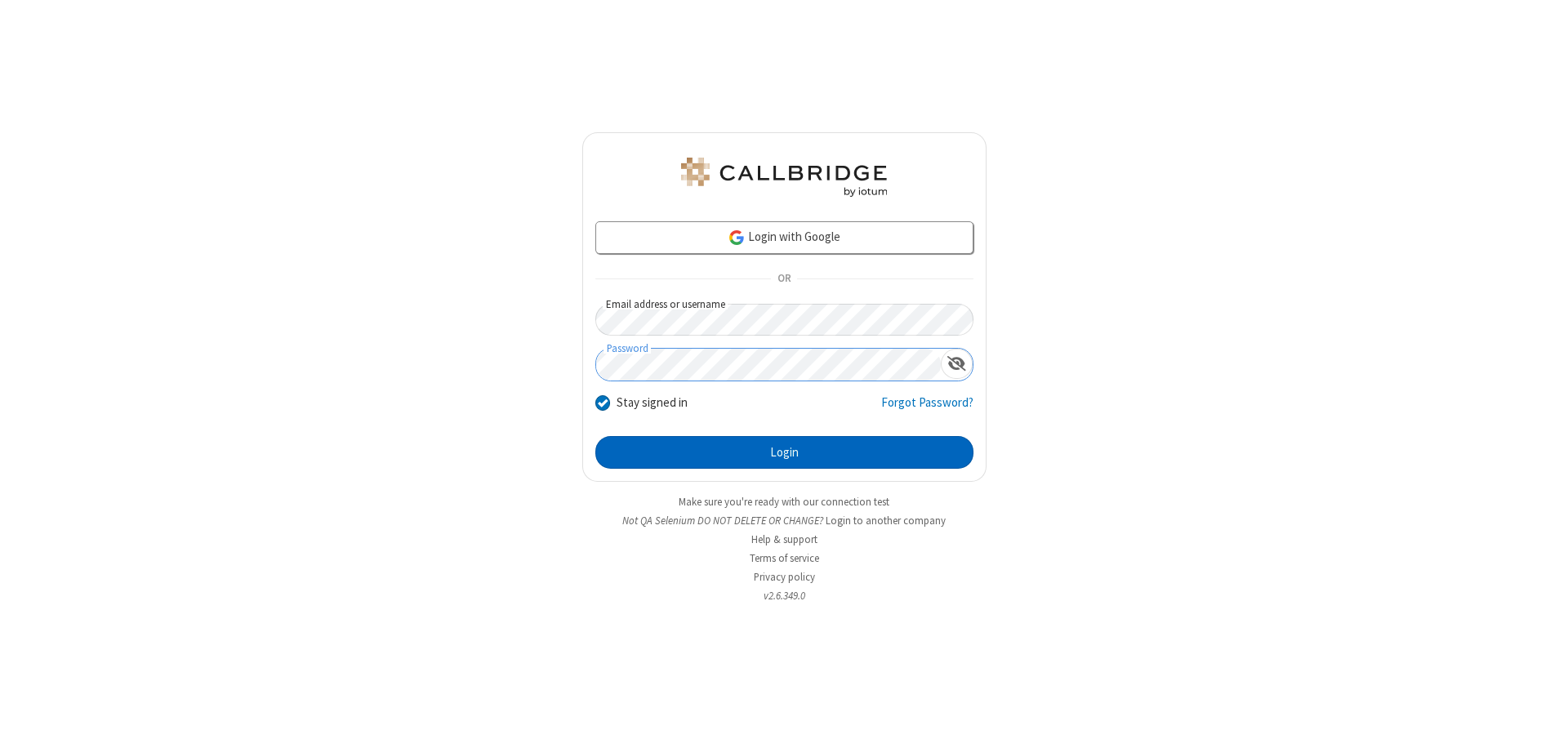
click at [784, 452] on button "Login" at bounding box center [784, 452] width 378 height 33
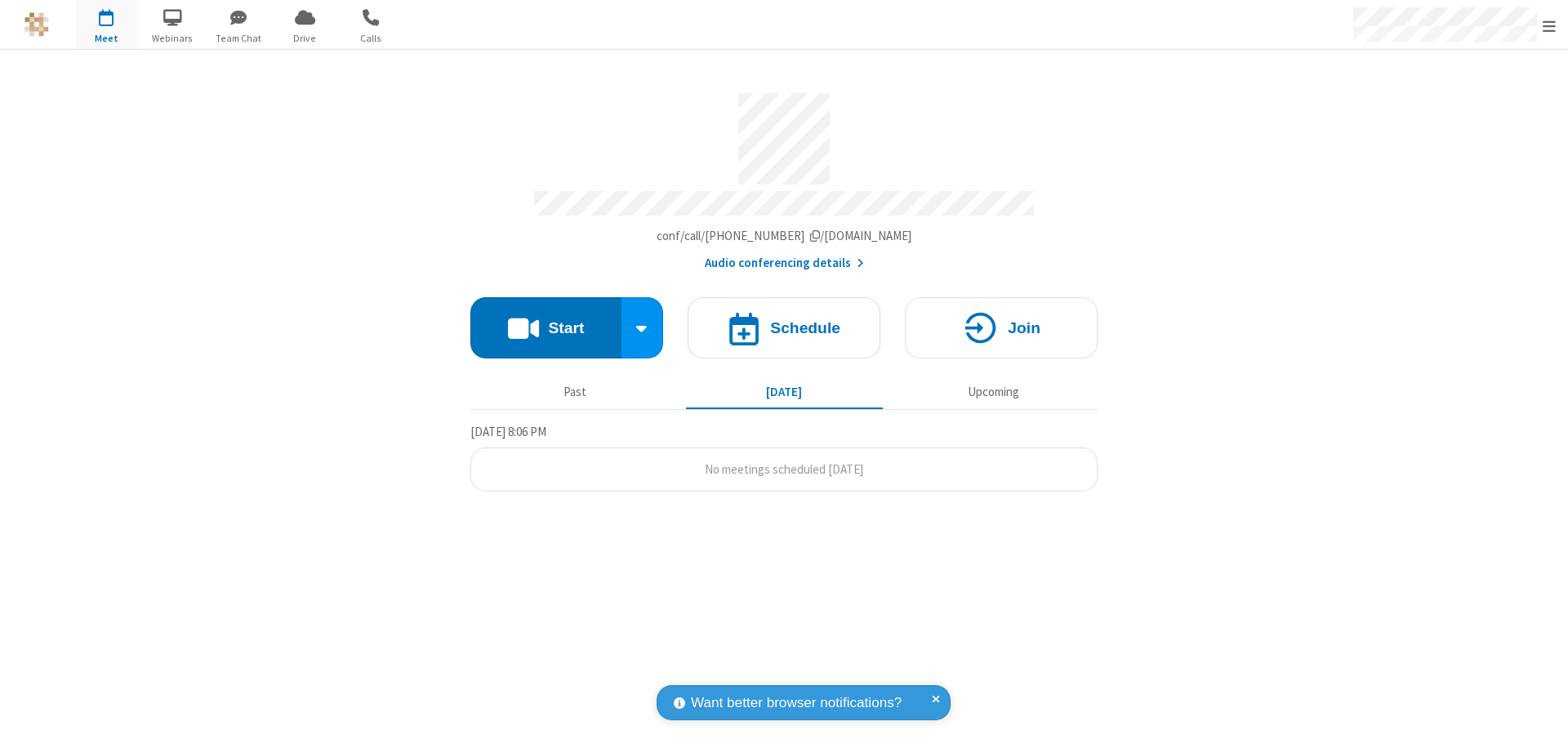
click at [1550, 26] on span "Open menu" at bounding box center [1549, 27] width 13 height 16
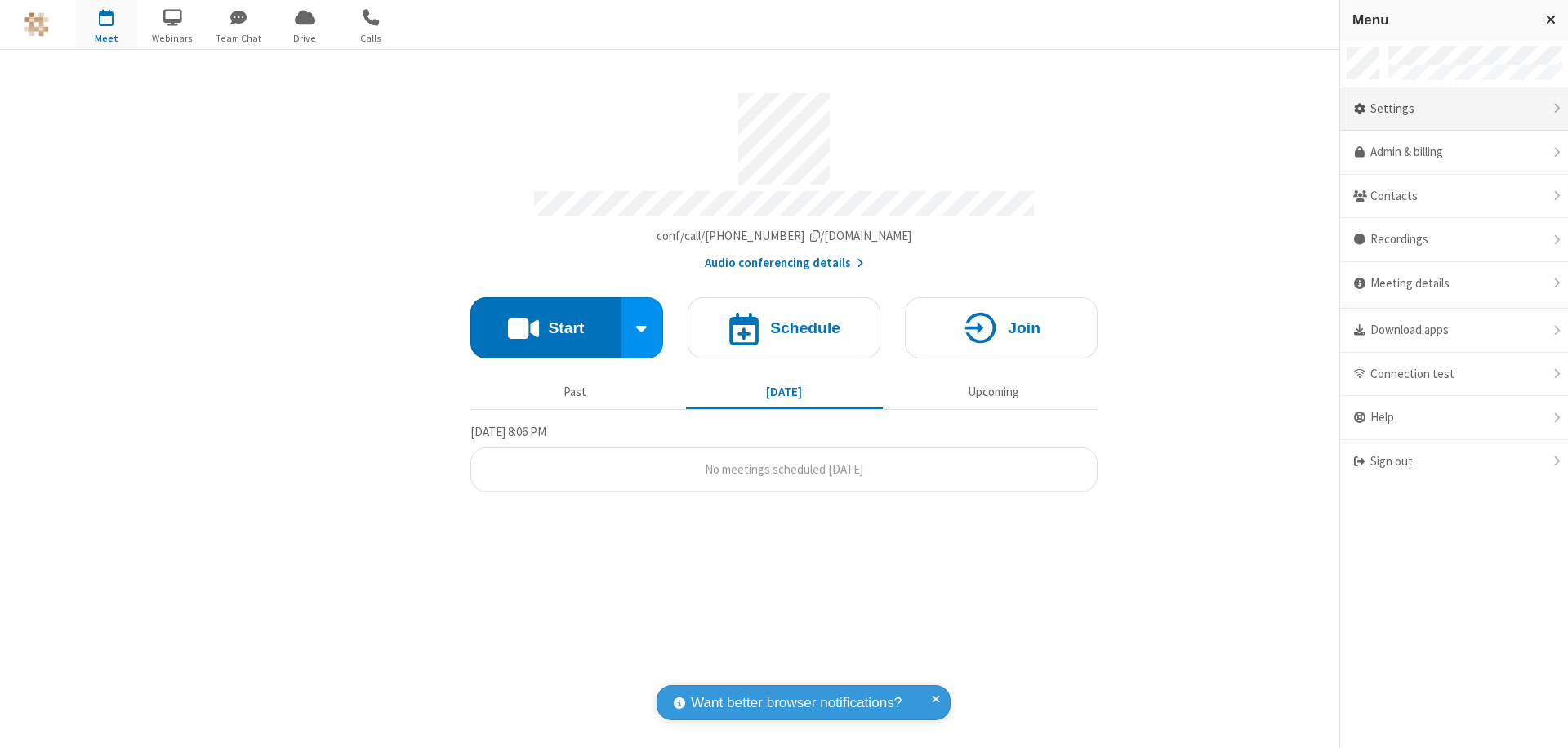
click at [1454, 109] on div "Settings" at bounding box center [1454, 109] width 228 height 44
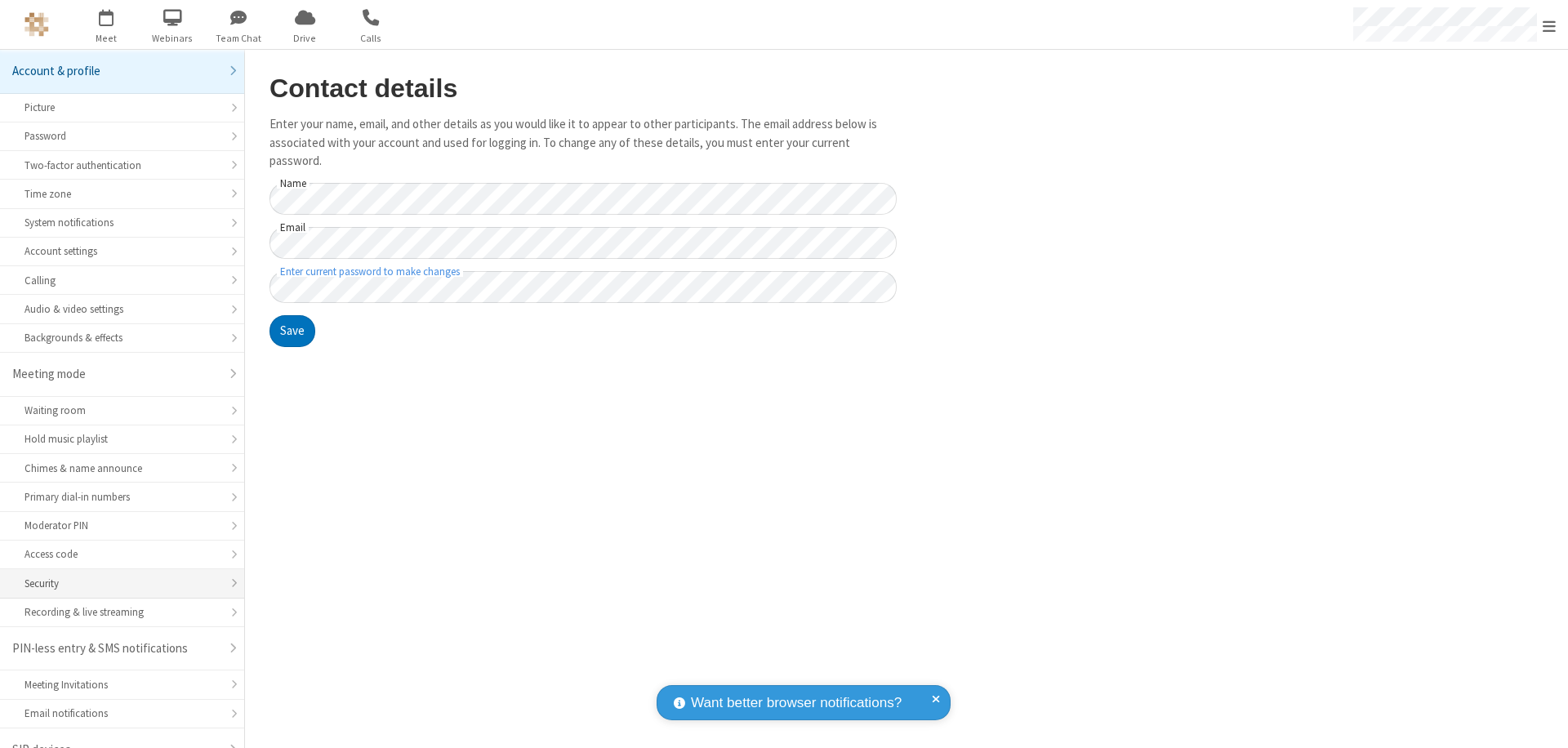
click at [116, 576] on div "Security" at bounding box center [122, 583] width 195 height 16
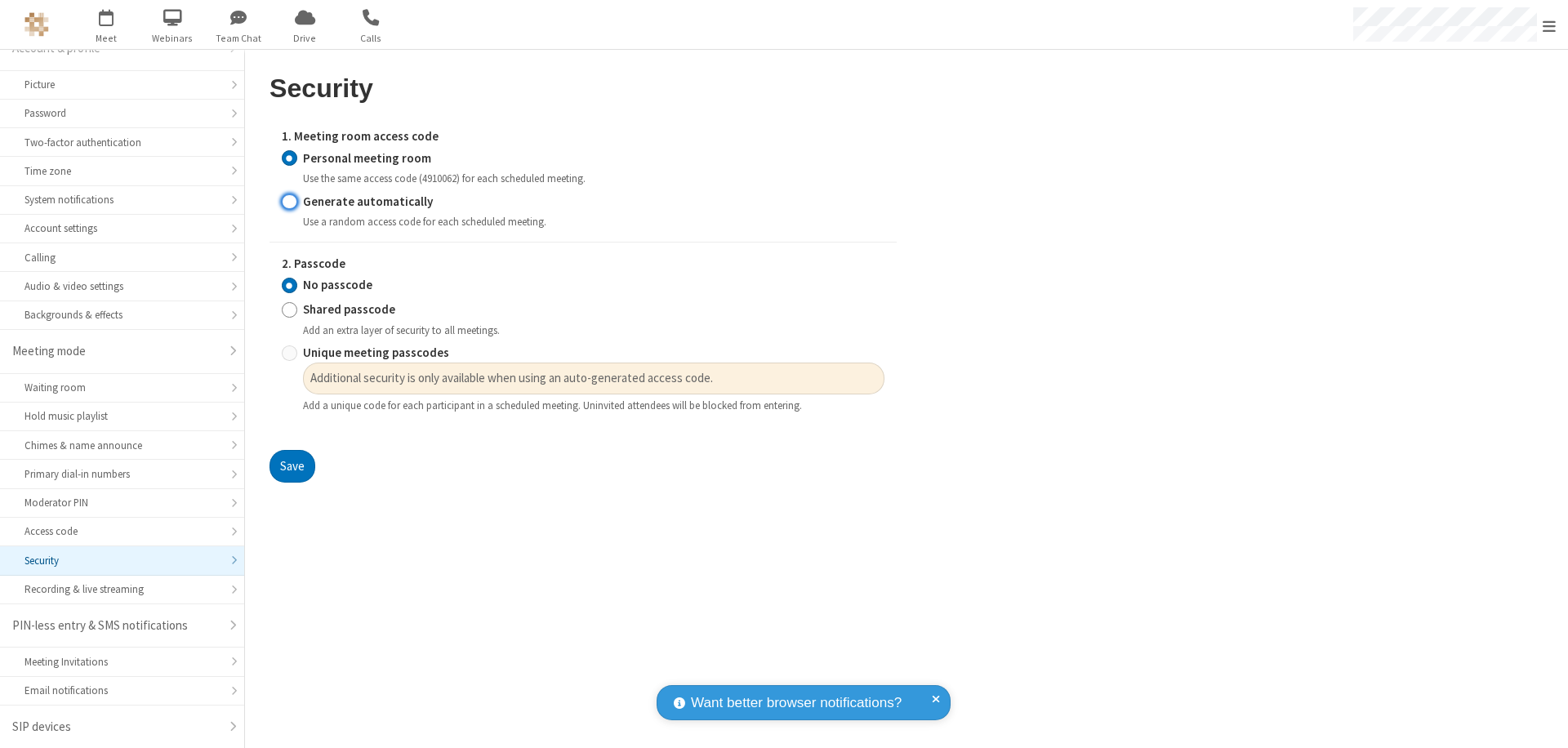
click at [289, 201] on input "Generate automatically" at bounding box center [289, 201] width 16 height 17
radio input "true"
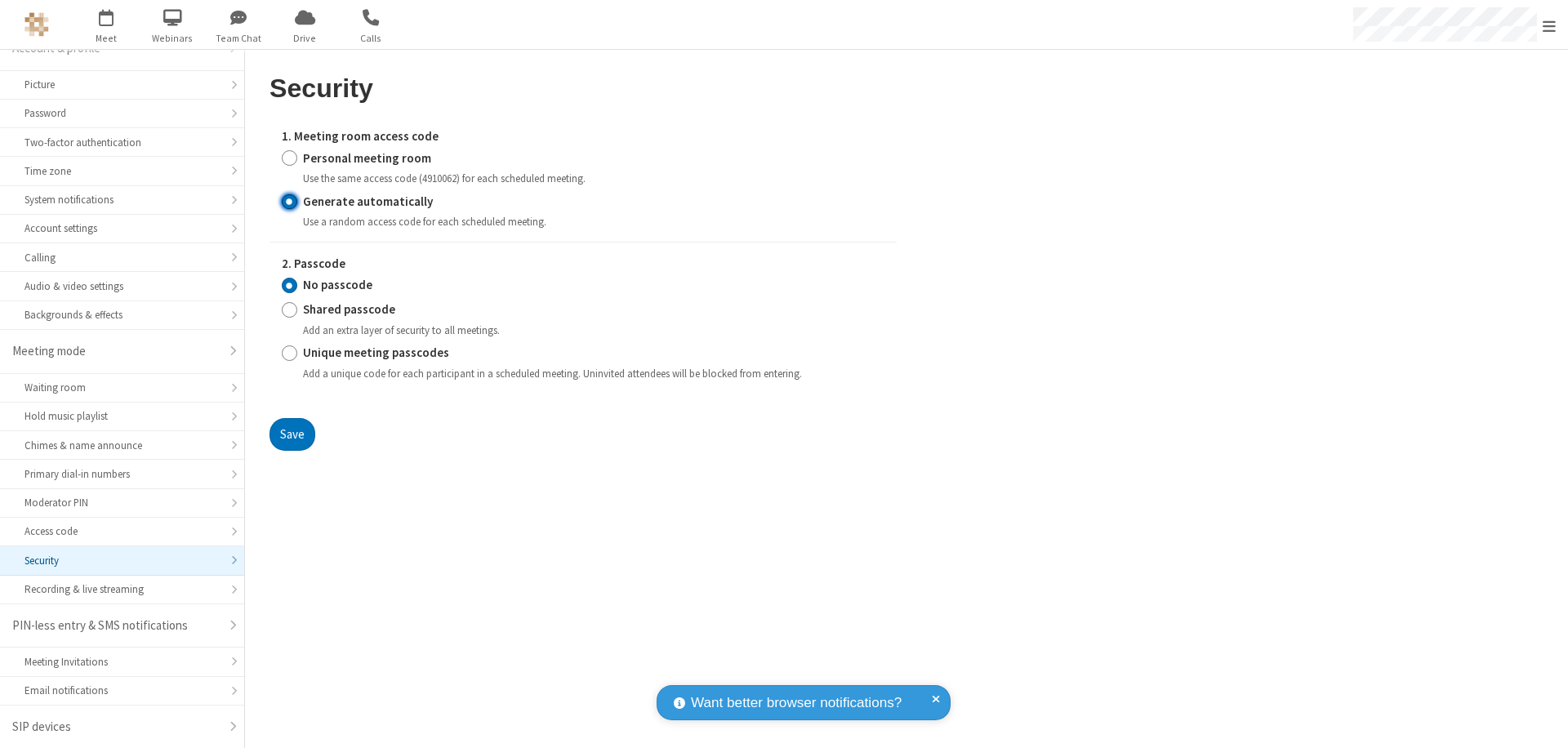
click at [289, 285] on input "No passcode" at bounding box center [289, 285] width 16 height 17
click at [292, 434] on button "Save" at bounding box center [292, 435] width 46 height 33
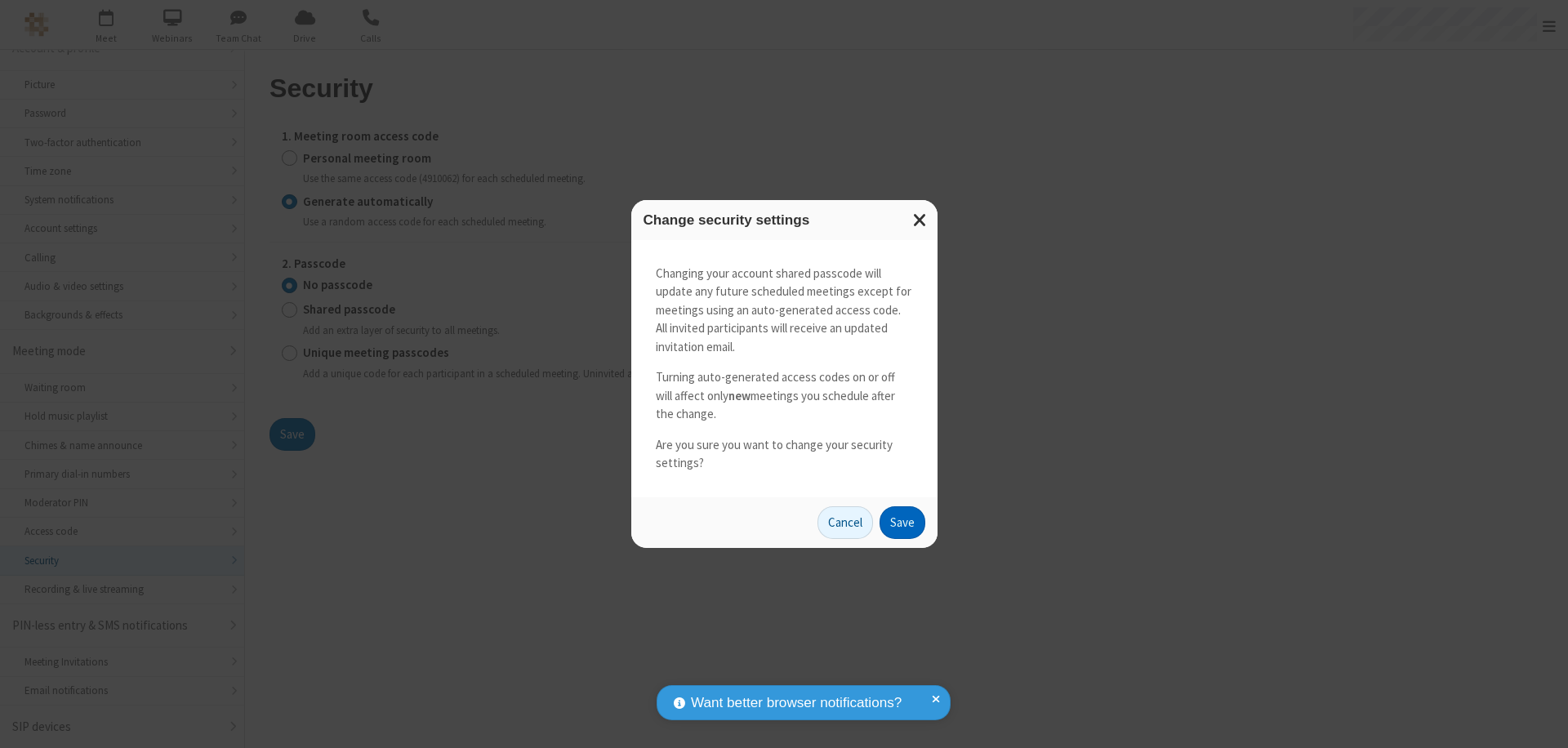
click at [902, 522] on button "Save" at bounding box center [903, 523] width 46 height 33
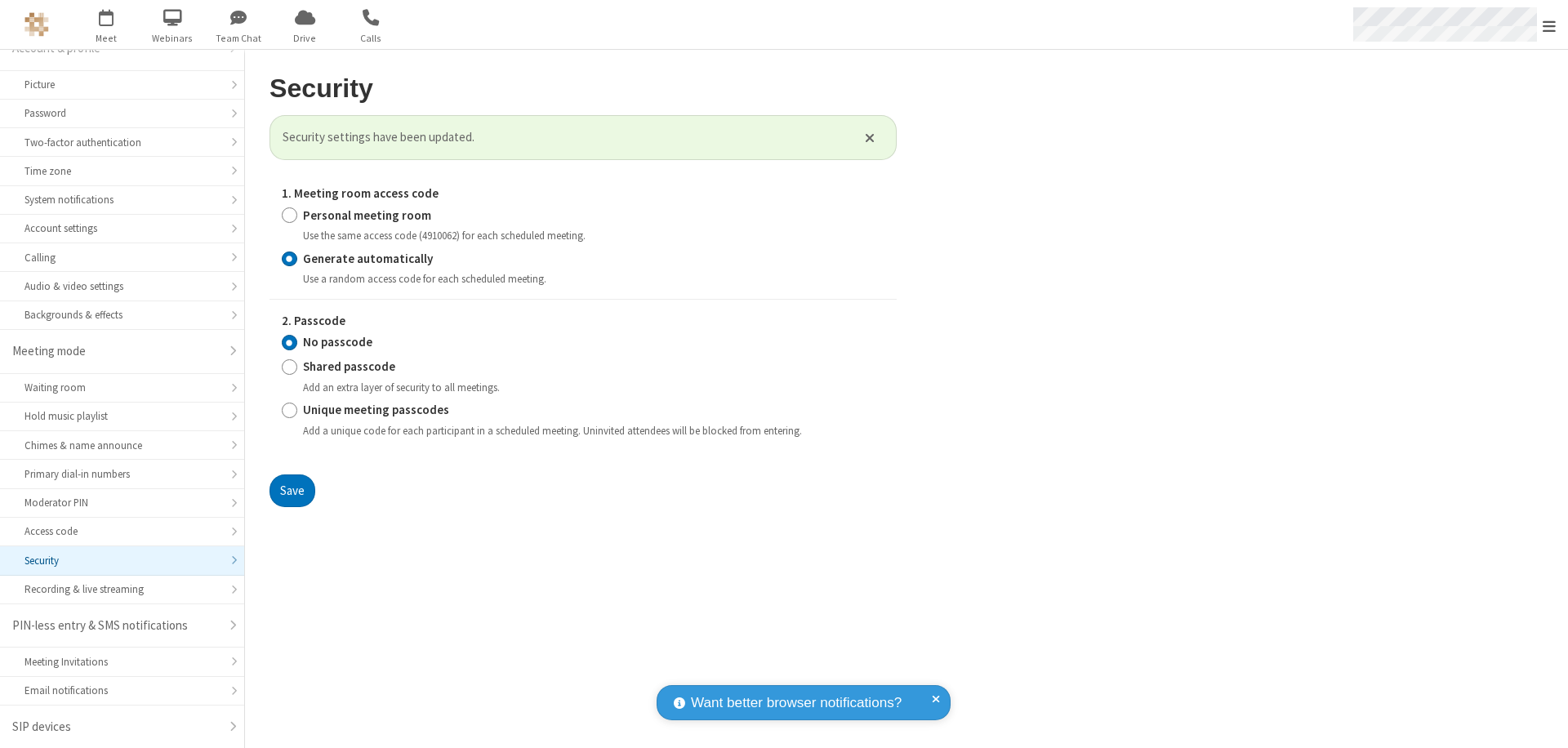
click at [1550, 26] on span "Open menu" at bounding box center [1549, 27] width 13 height 16
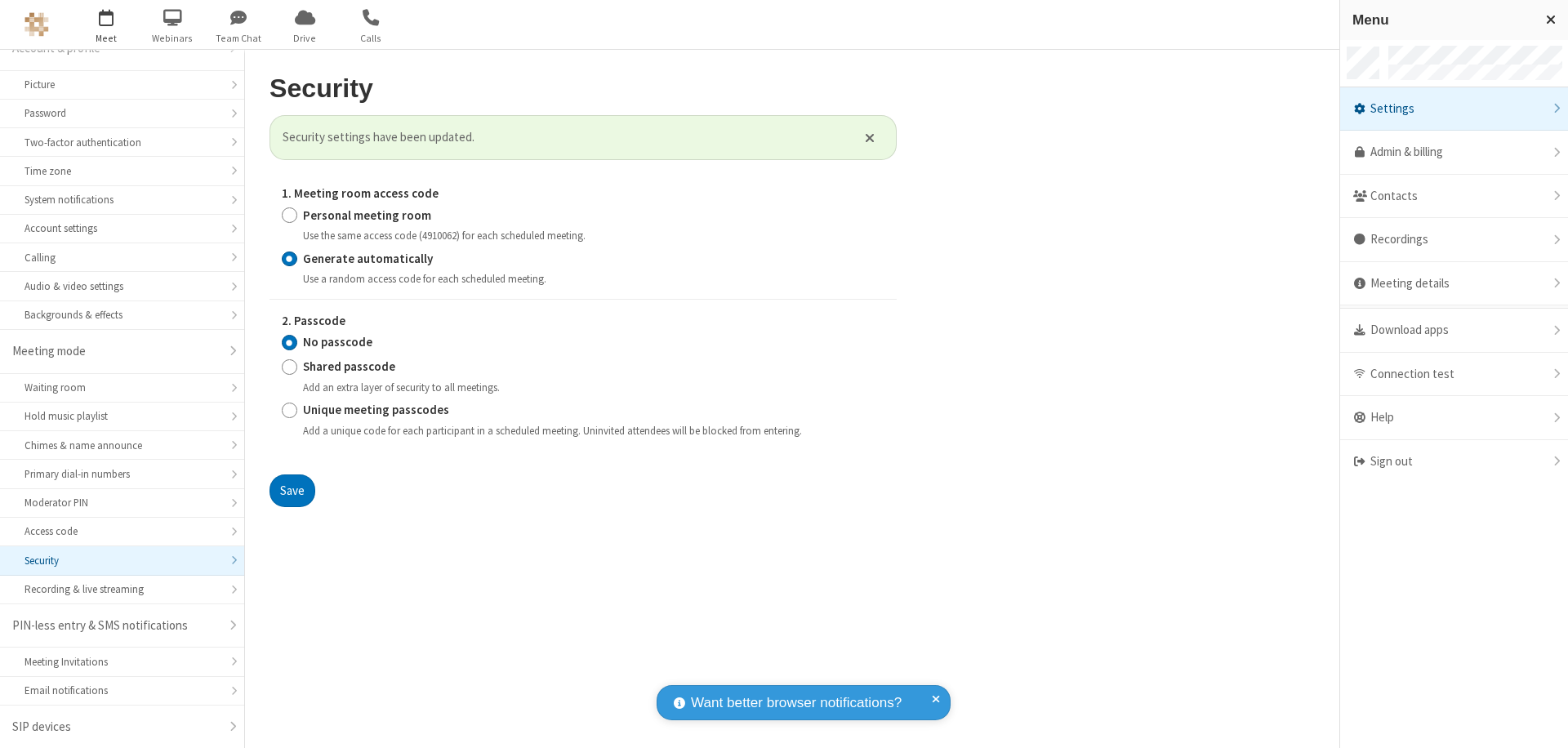
click at [106, 25] on span "button" at bounding box center [106, 17] width 61 height 27
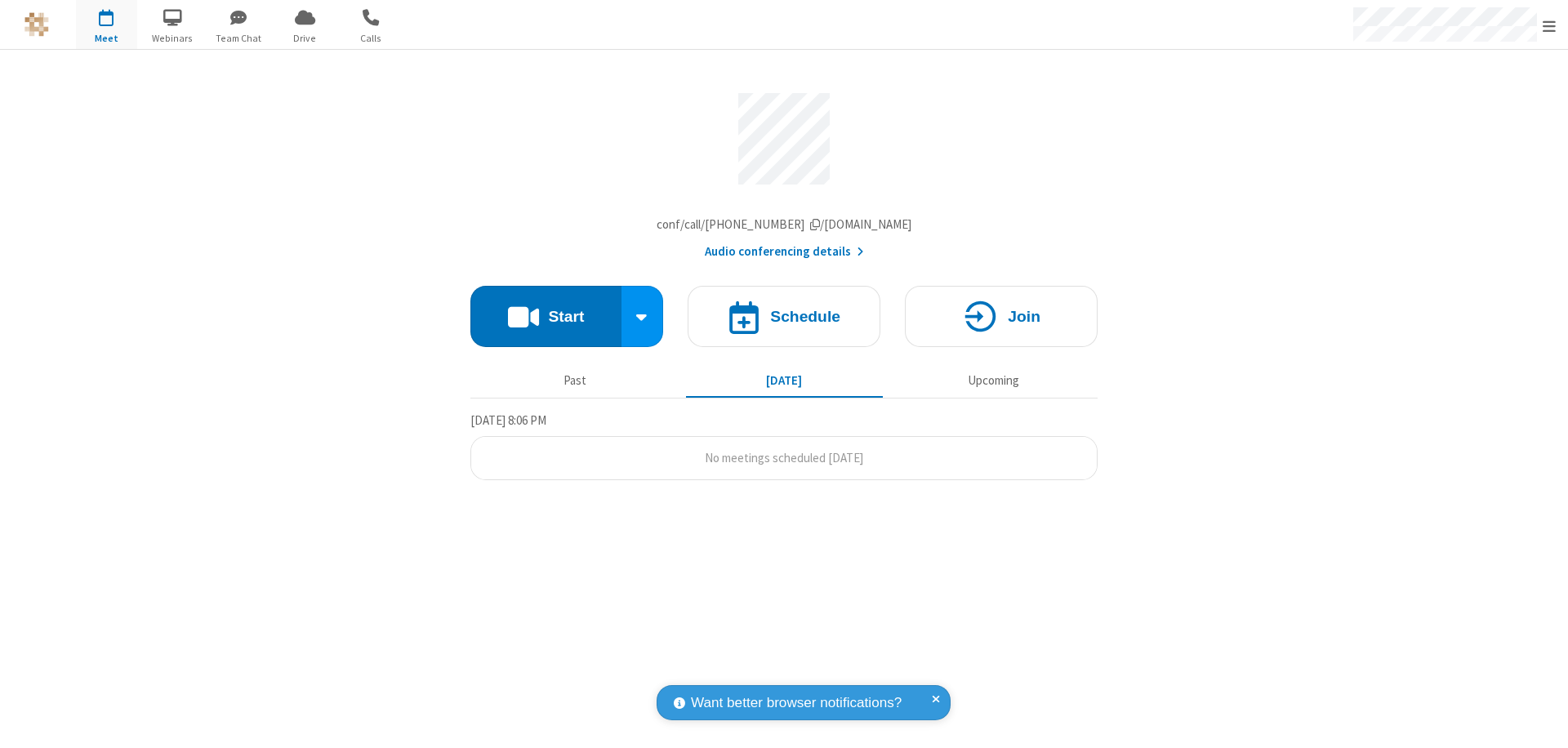
click at [784, 320] on h4 "Schedule" at bounding box center [805, 316] width 70 height 16
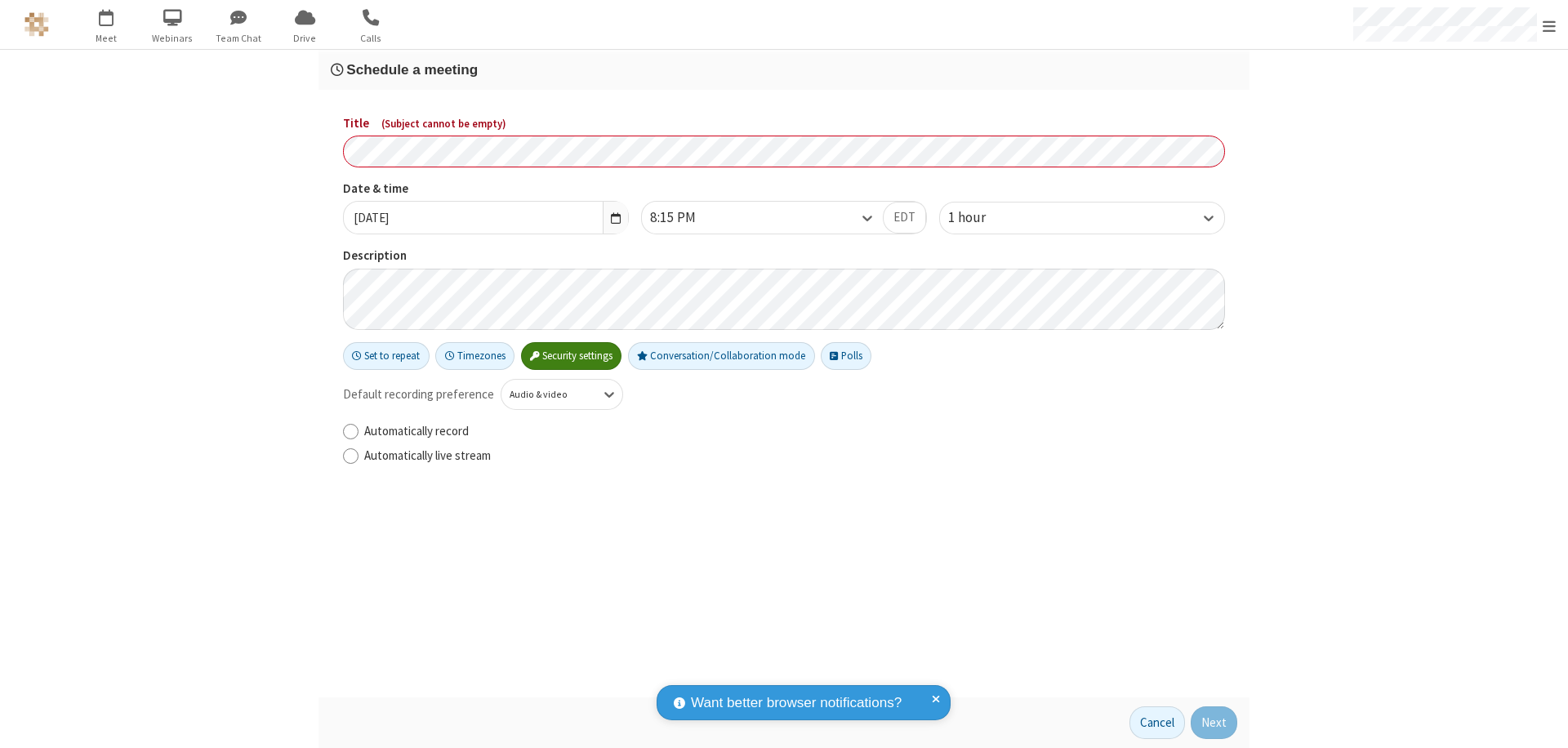
click at [784, 70] on h3 "Schedule a meeting" at bounding box center [784, 70] width 906 height 16
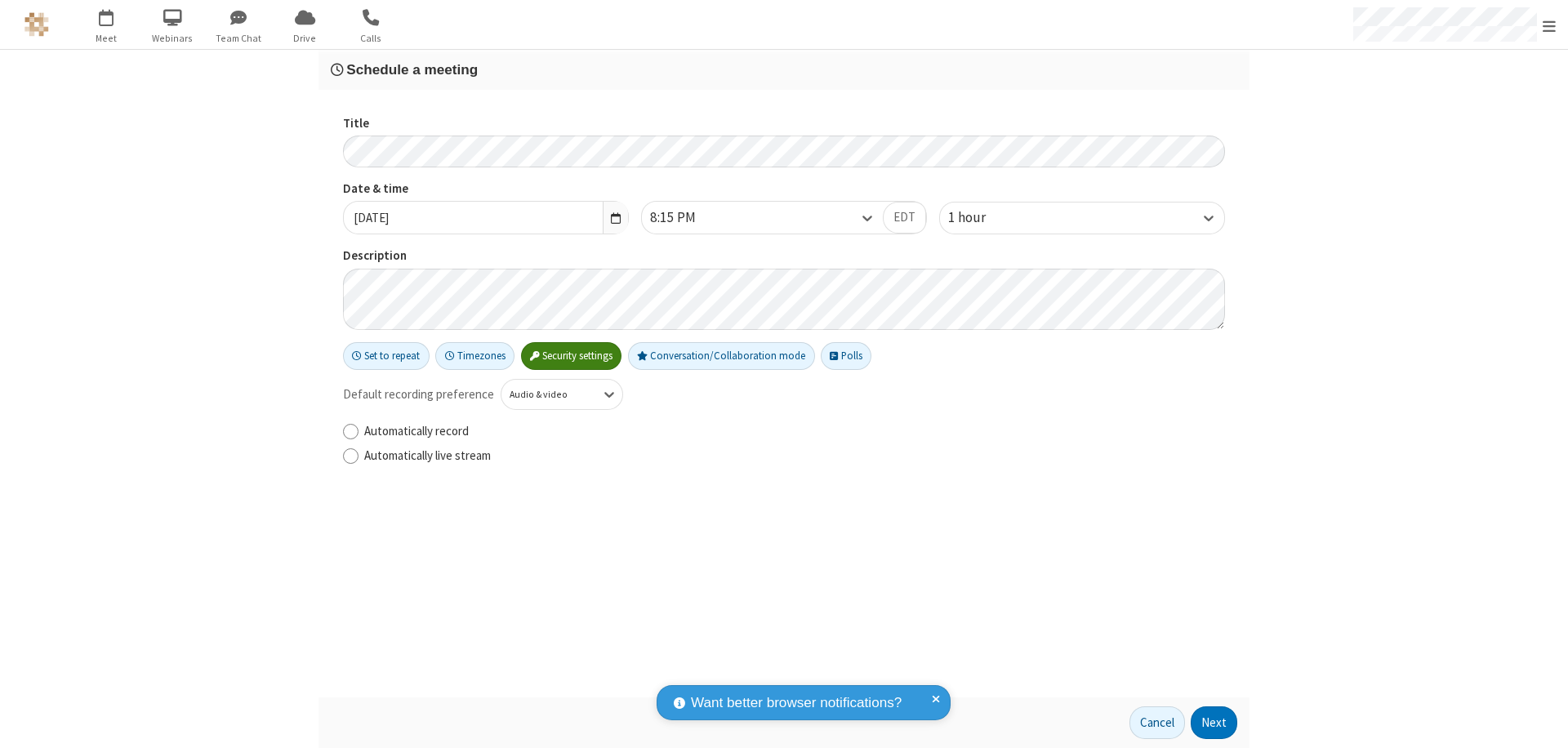
click at [1215, 723] on button "Next" at bounding box center [1214, 723] width 47 height 33
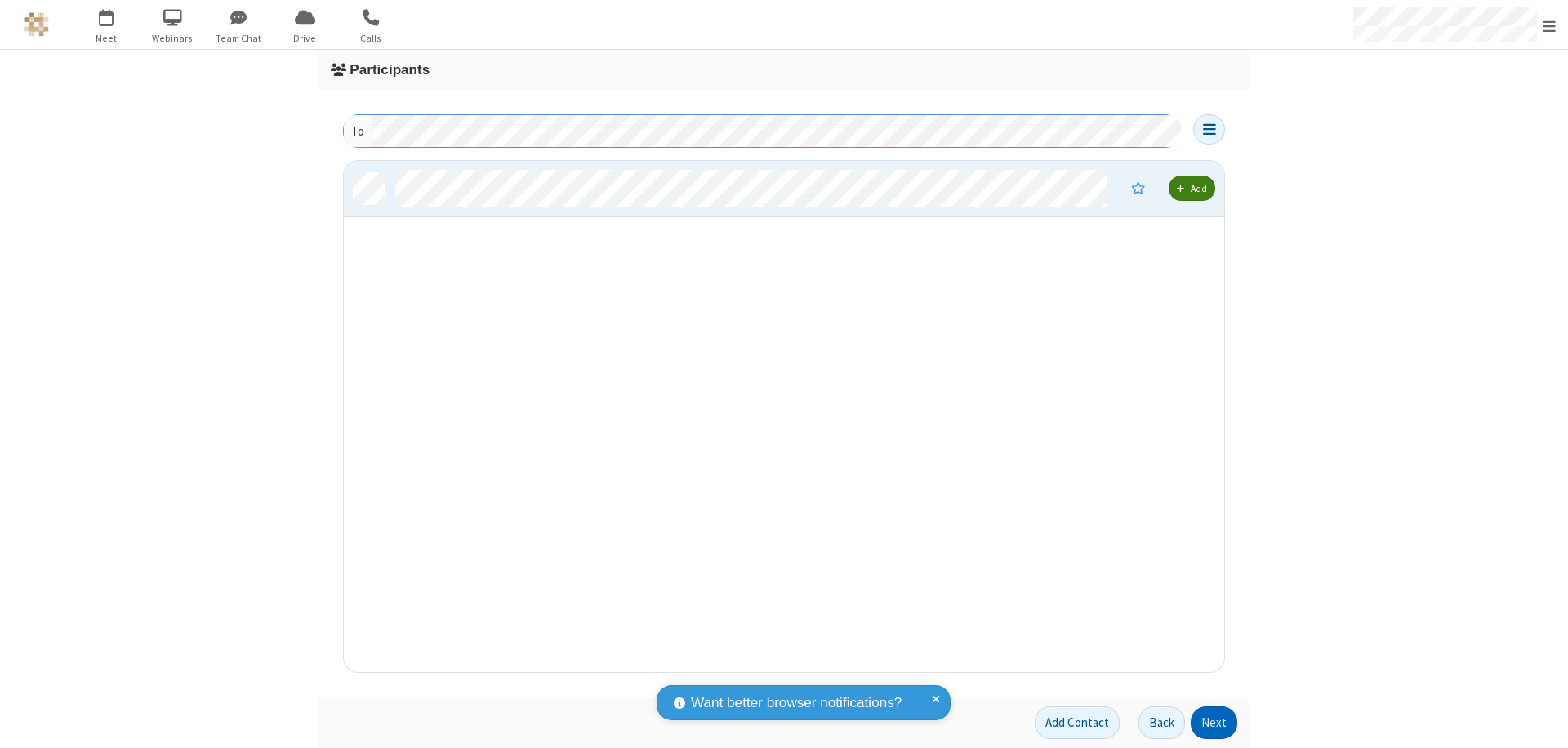
click at [1215, 723] on button "Next" at bounding box center [1214, 723] width 47 height 33
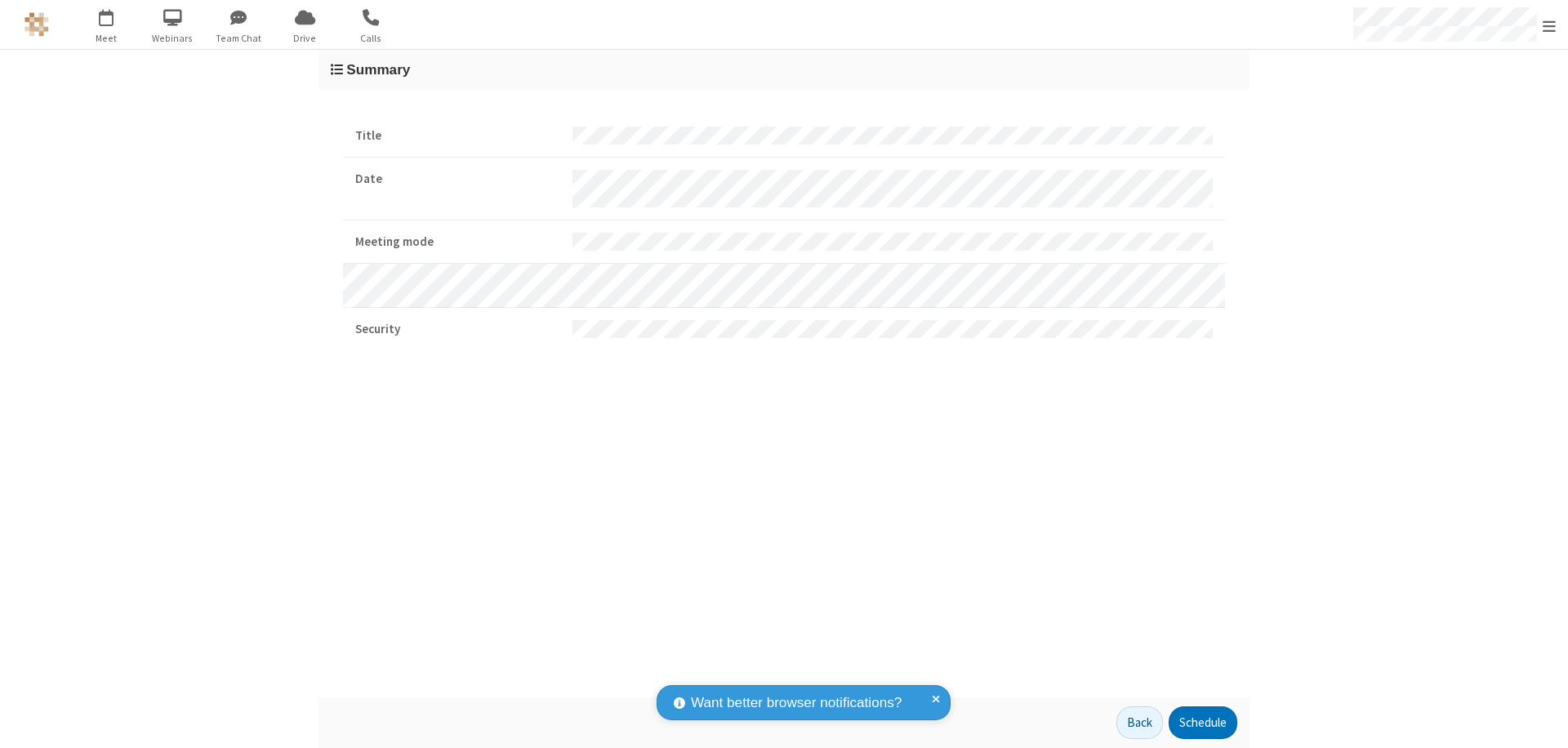
click at [1202, 723] on button "Schedule" at bounding box center [1203, 723] width 69 height 33
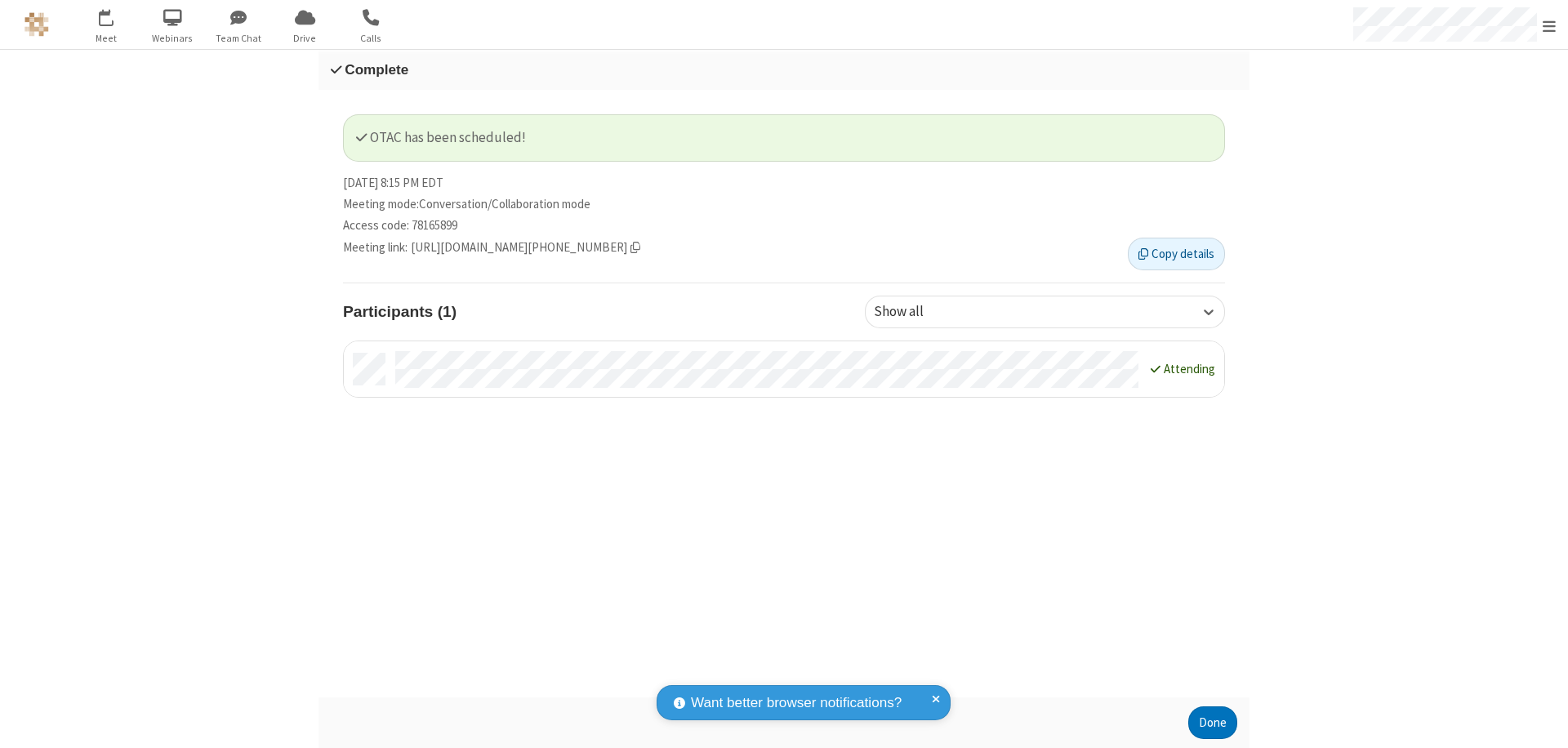
click at [1213, 723] on button "Done" at bounding box center [1213, 723] width 49 height 33
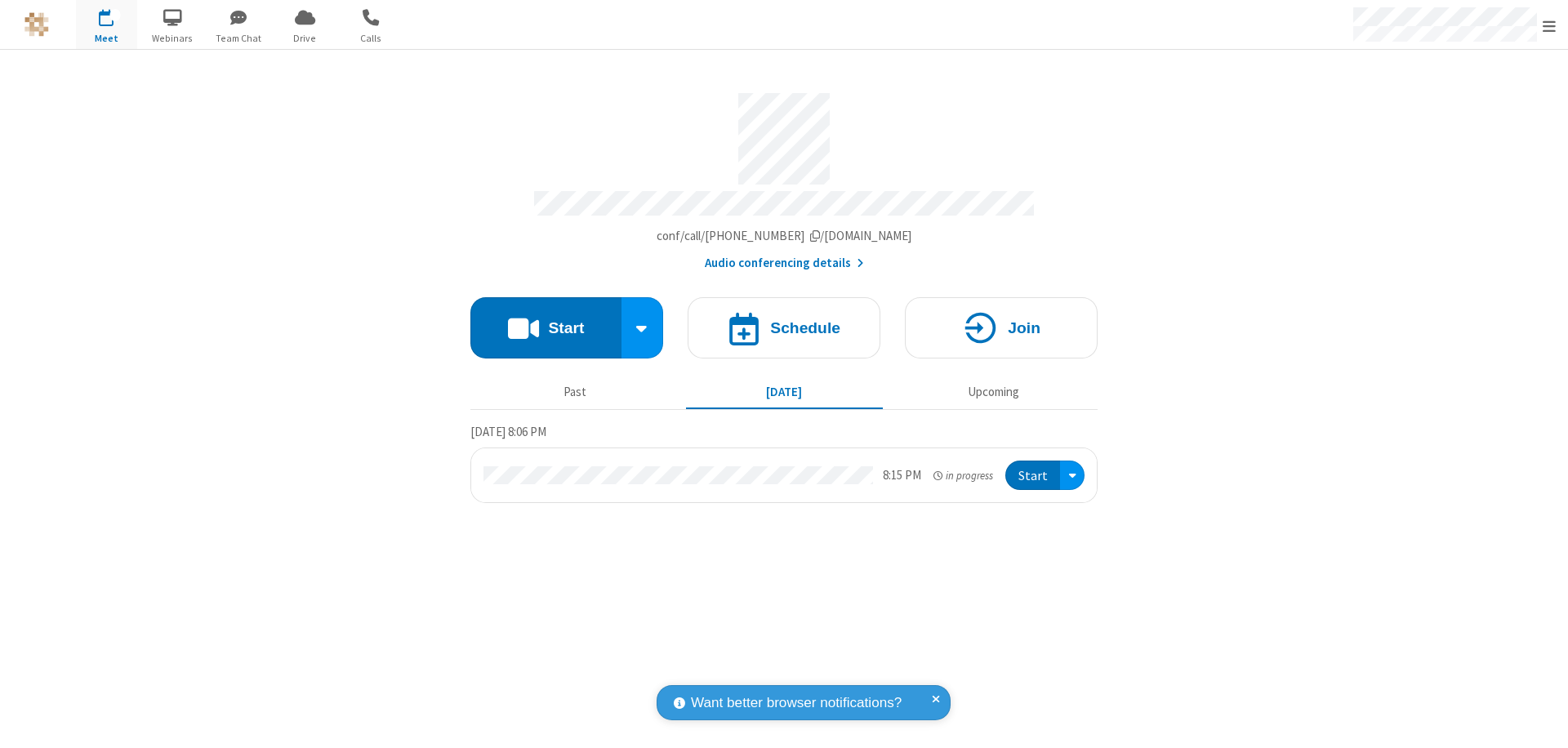
click at [1034, 468] on button "Start" at bounding box center [1033, 475] width 55 height 30
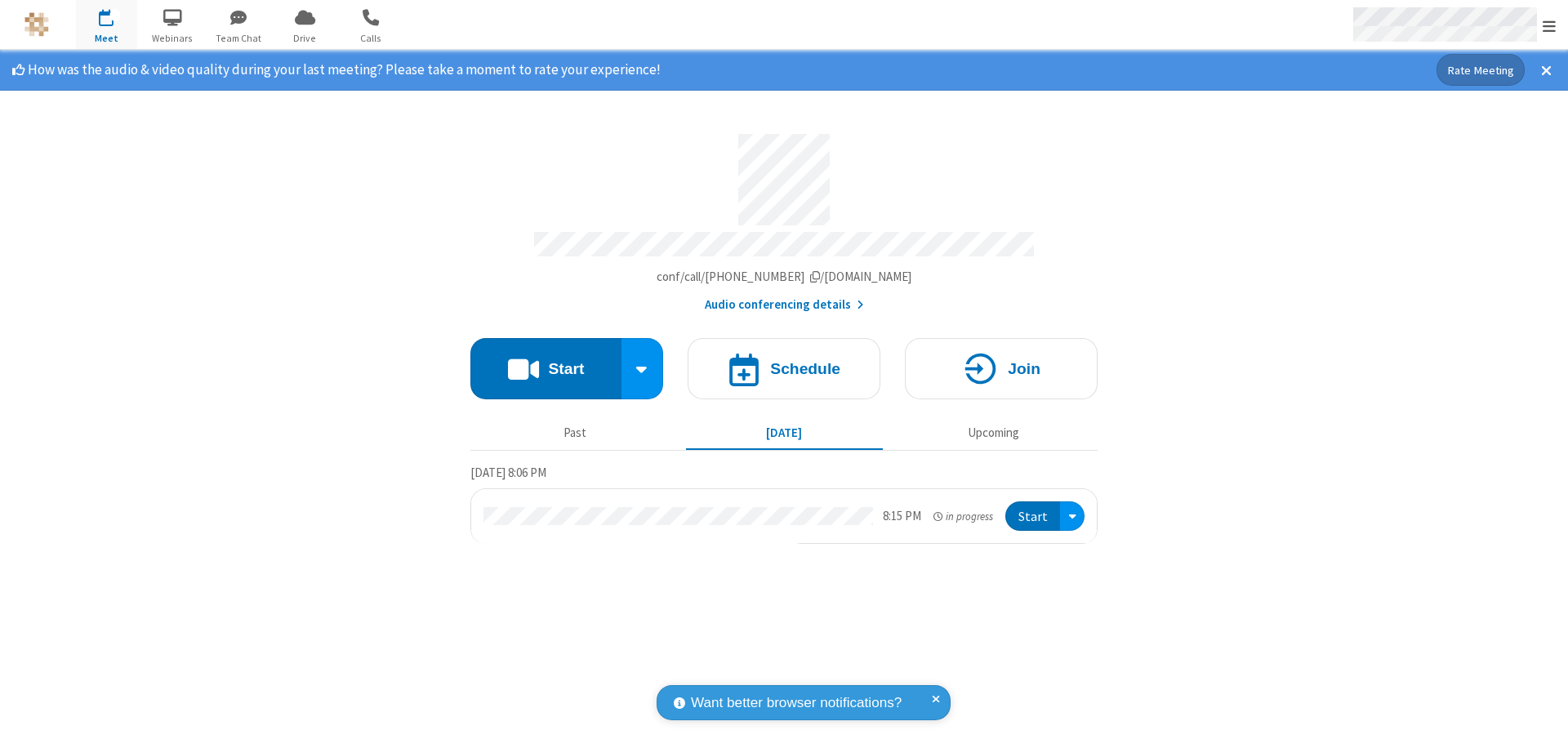
click at [1550, 26] on span "Open menu" at bounding box center [1549, 27] width 13 height 16
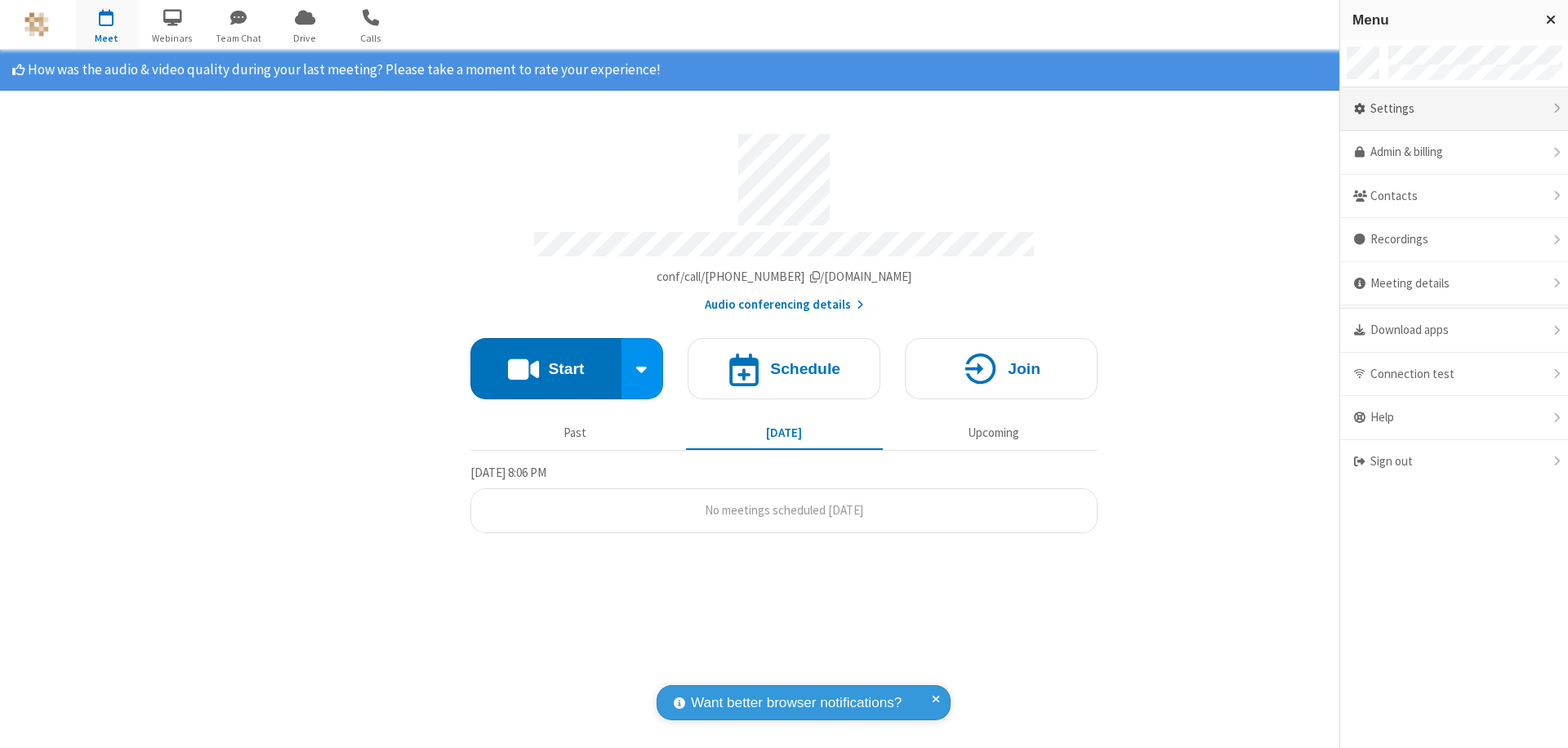
click at [1454, 109] on div "Settings" at bounding box center [1454, 109] width 228 height 44
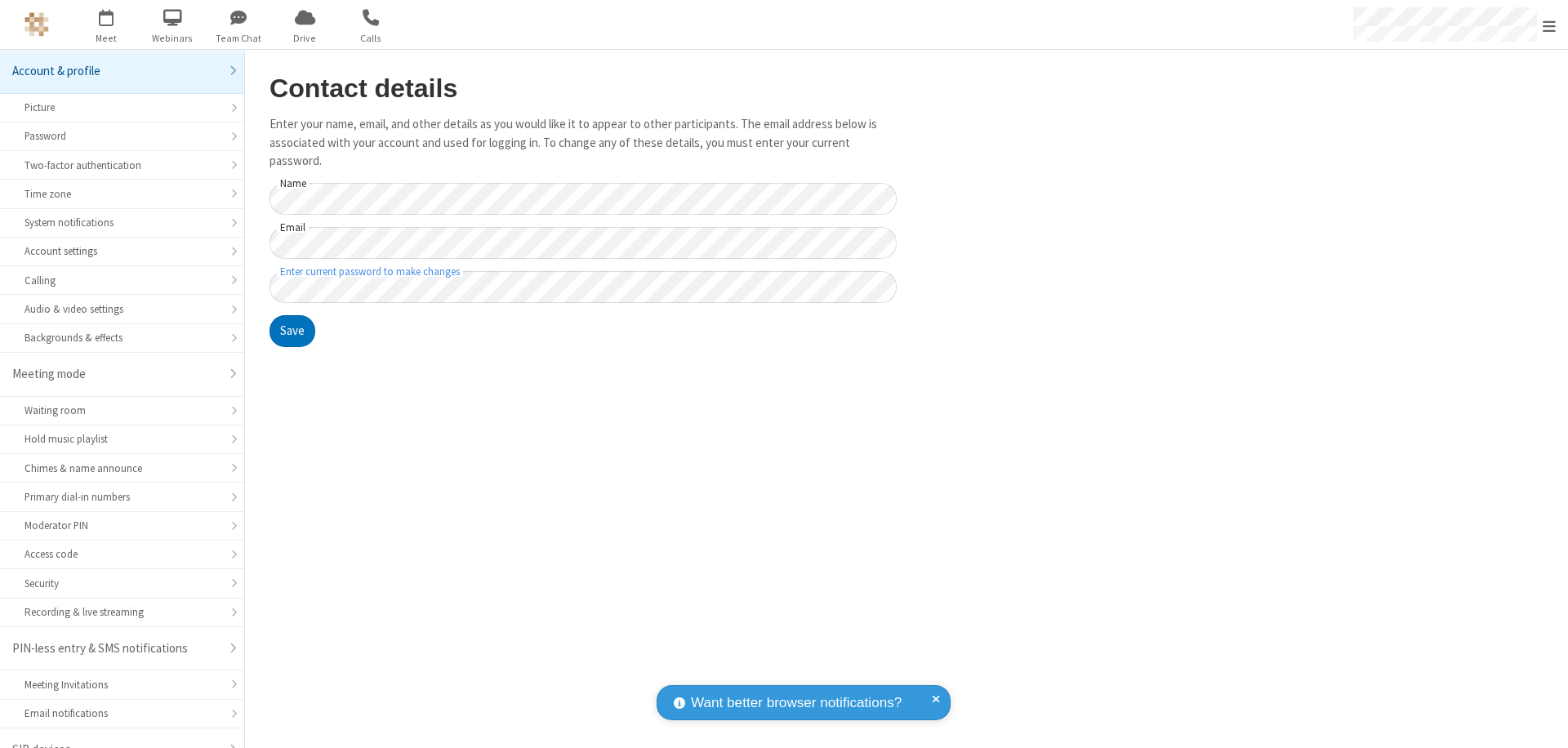
scroll to position [23, 0]
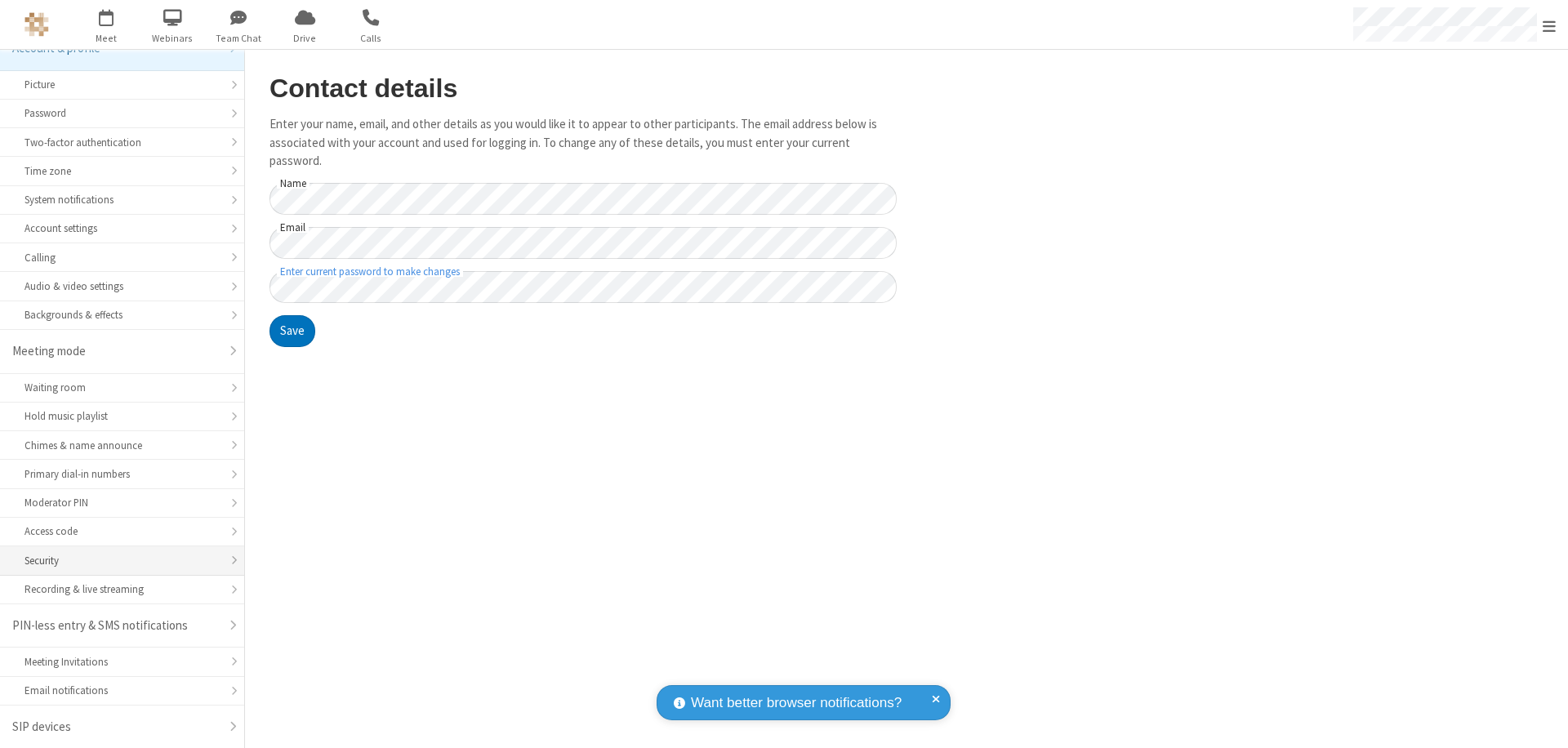
click at [116, 560] on div "Security" at bounding box center [122, 560] width 195 height 16
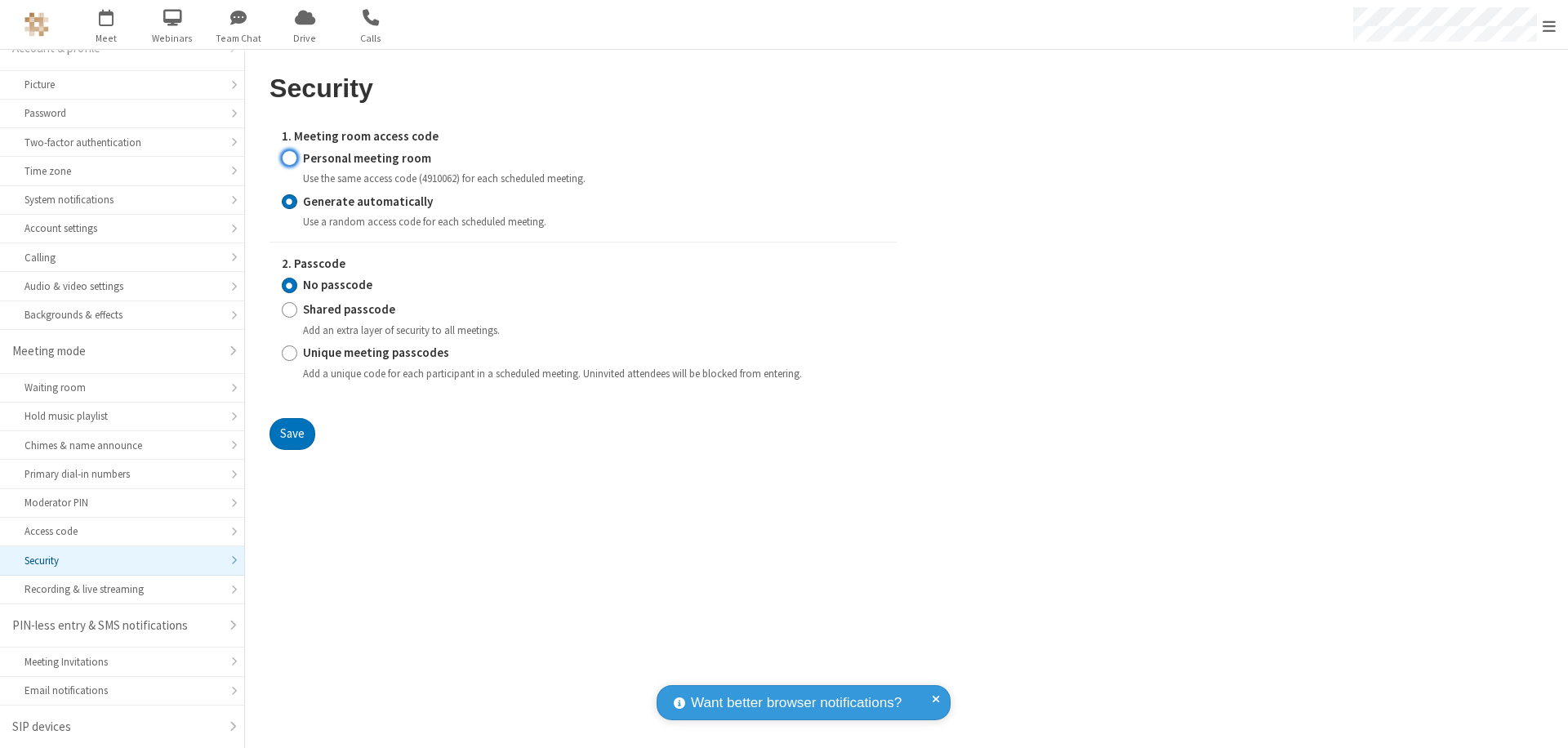
click at [289, 157] on input "Personal meeting room" at bounding box center [289, 157] width 16 height 17
radio input "true"
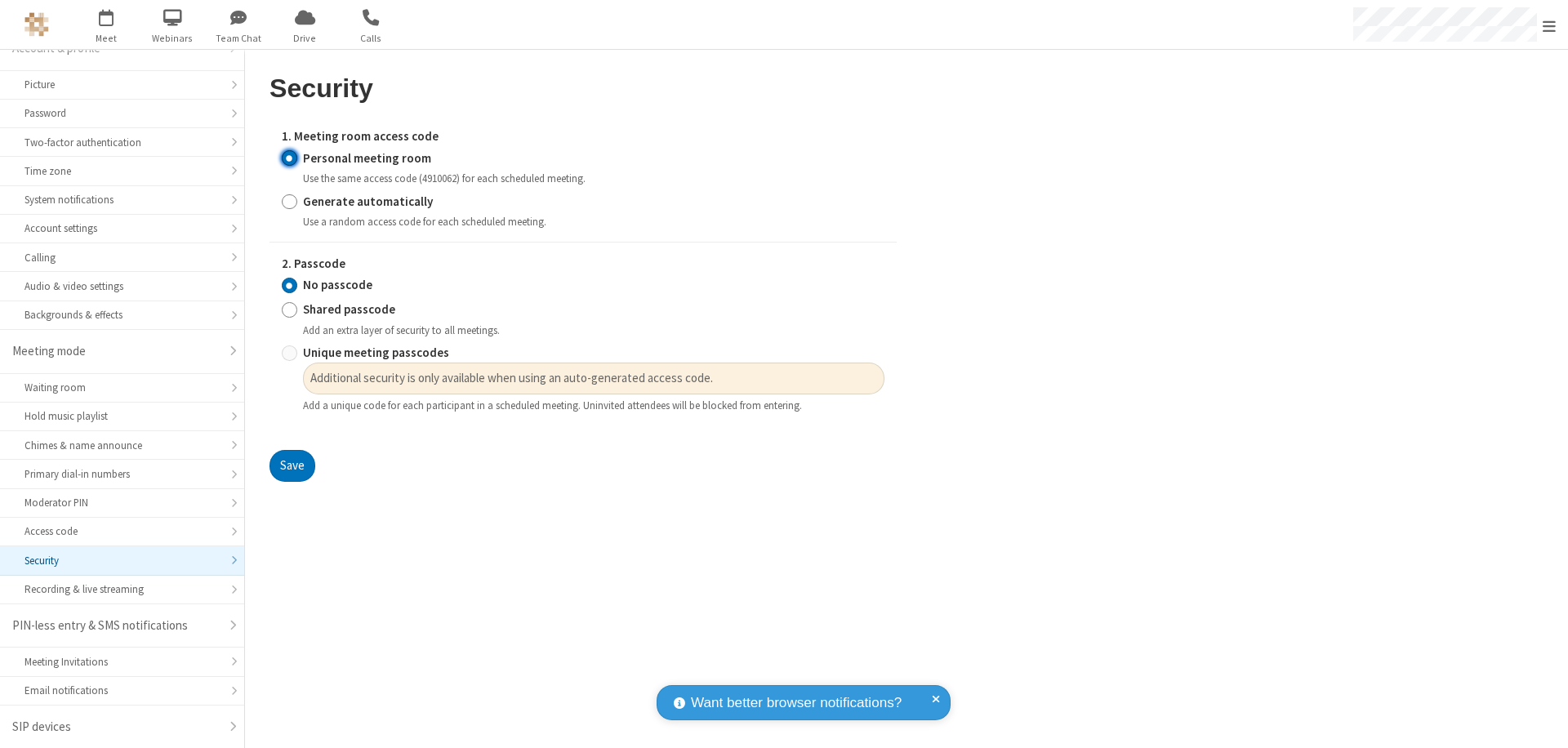
click at [289, 285] on input "No passcode" at bounding box center [289, 285] width 16 height 17
click at [292, 466] on button "Save" at bounding box center [292, 467] width 46 height 33
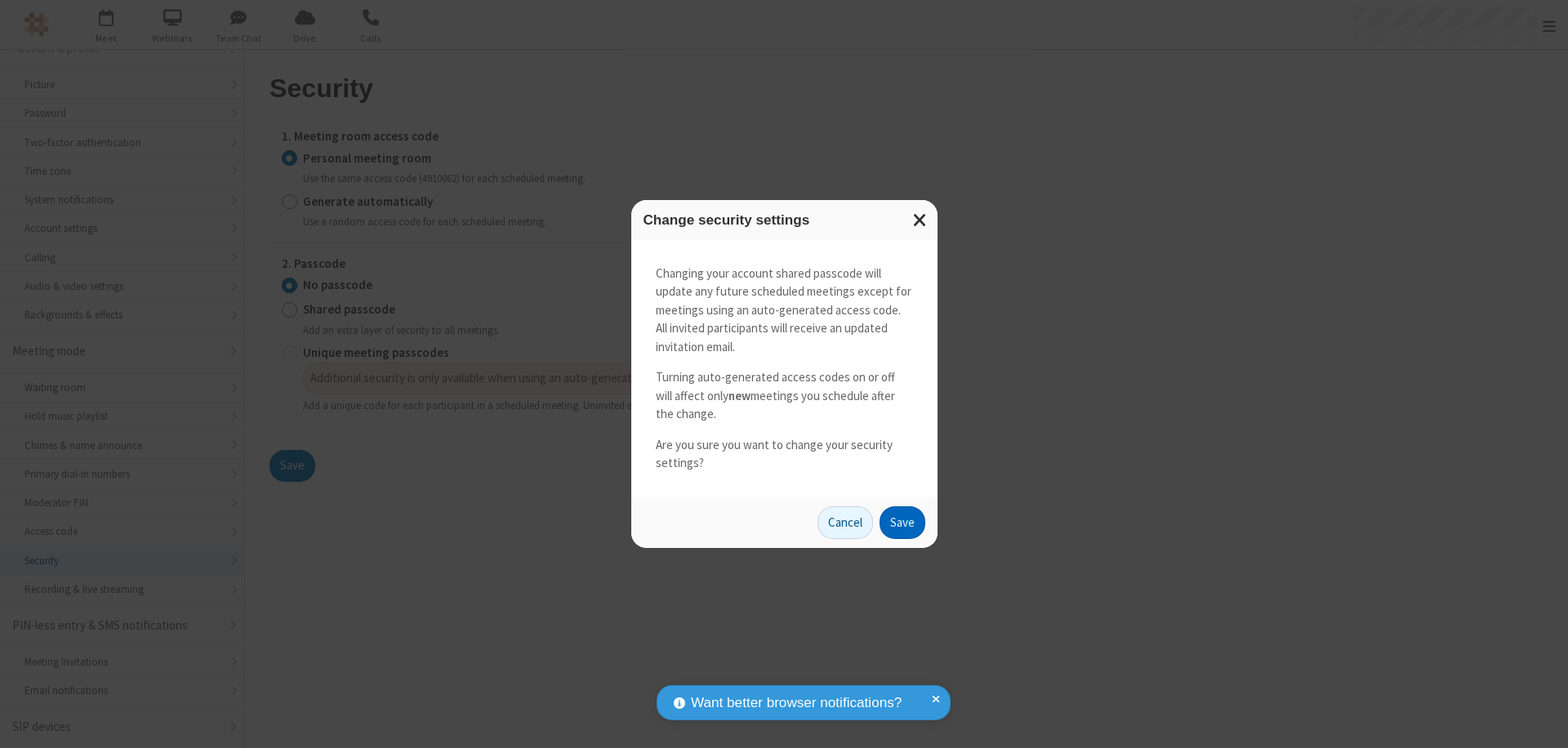
click at [902, 522] on button "Save" at bounding box center [903, 523] width 46 height 33
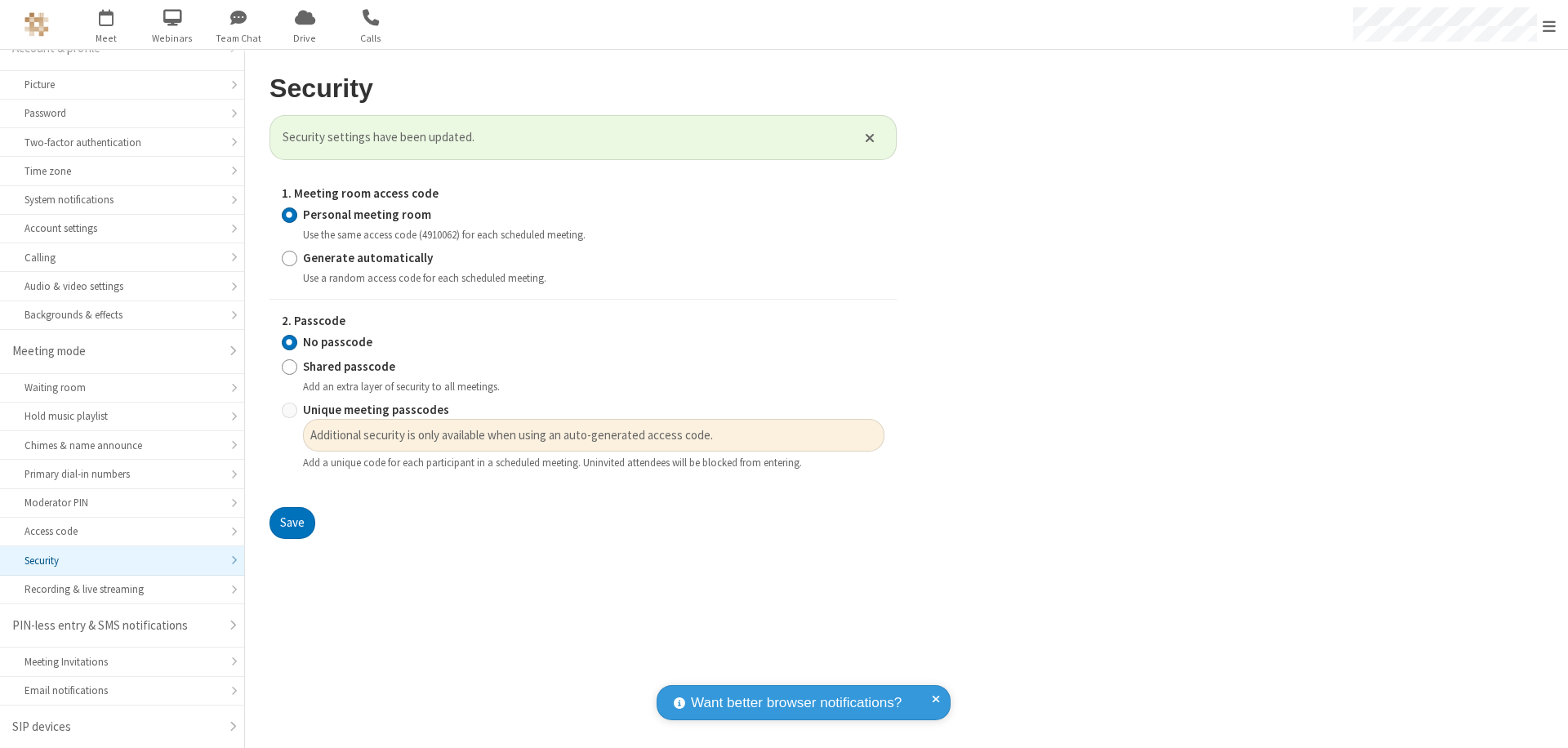
click at [1550, 25] on span "Open menu" at bounding box center [1549, 27] width 13 height 16
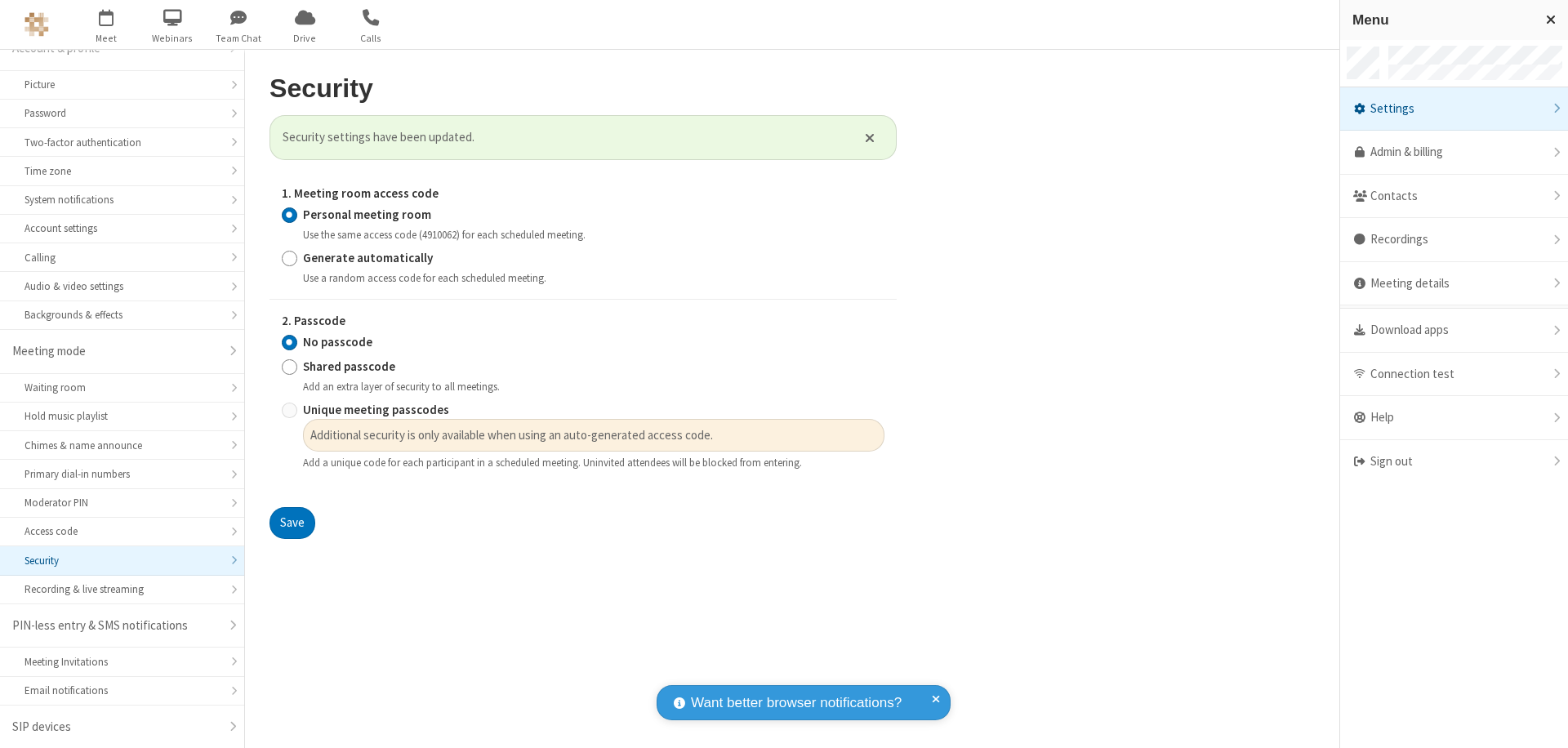
click at [1454, 461] on div "Sign out" at bounding box center [1454, 461] width 228 height 43
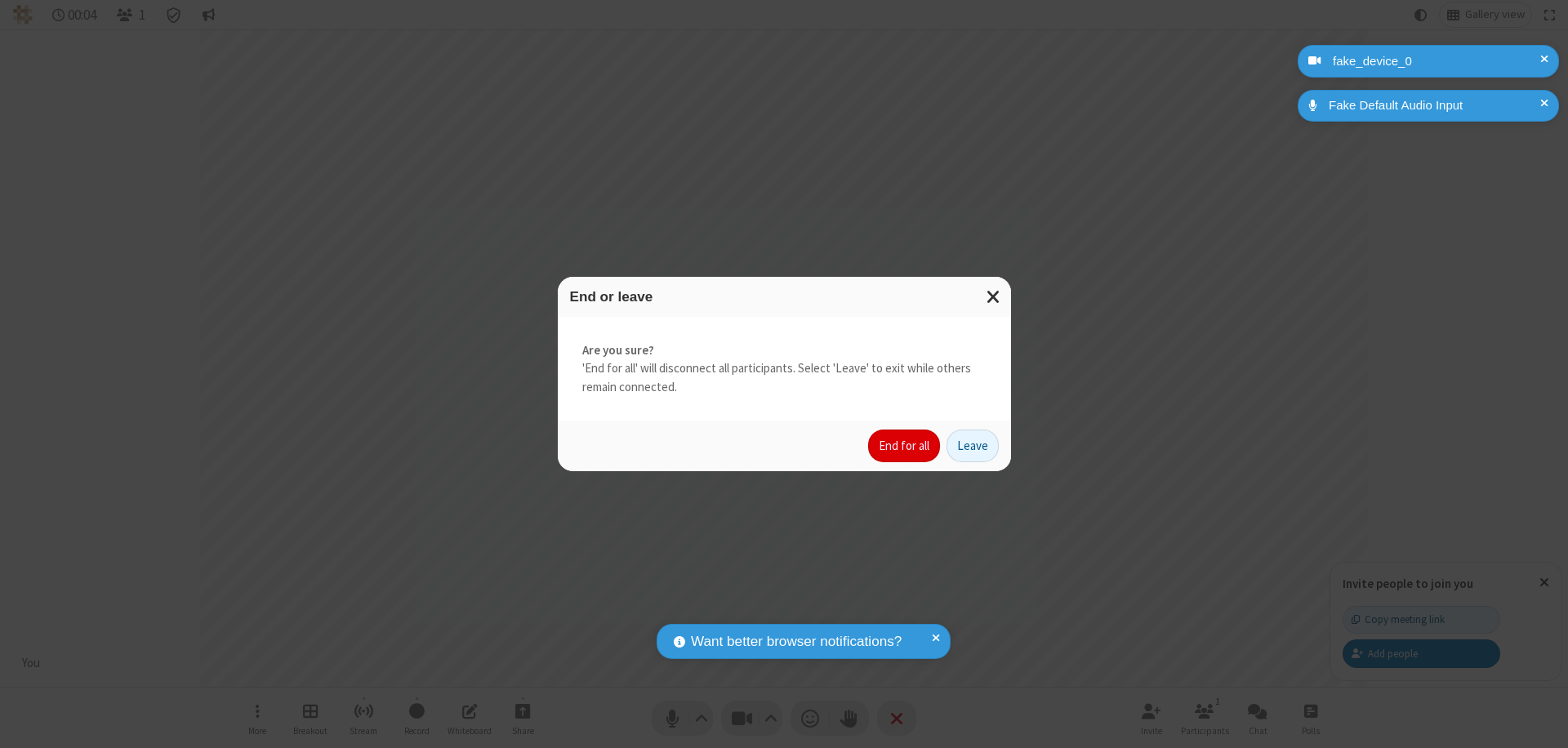
click at [905, 446] on button "End for all" at bounding box center [903, 446] width 72 height 33
